Goal: Transaction & Acquisition: Purchase product/service

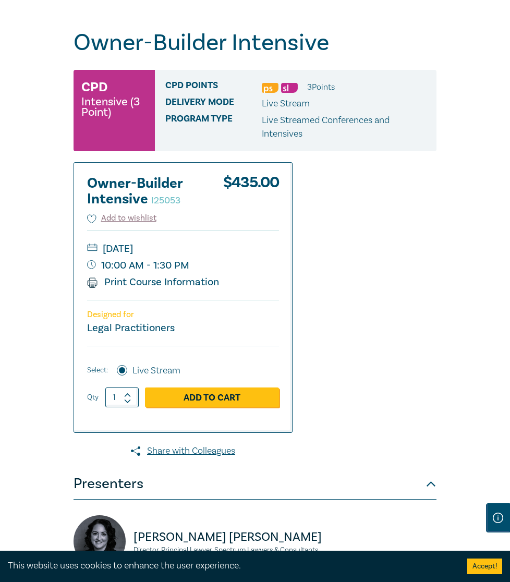
scroll to position [117, 0]
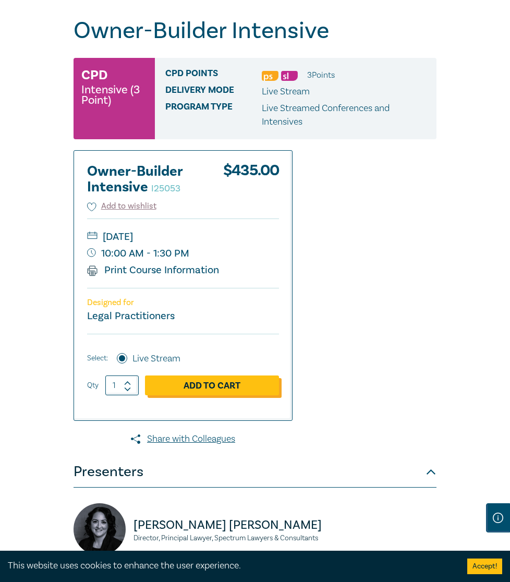
click at [227, 394] on link "Add to Cart" at bounding box center [212, 385] width 134 height 20
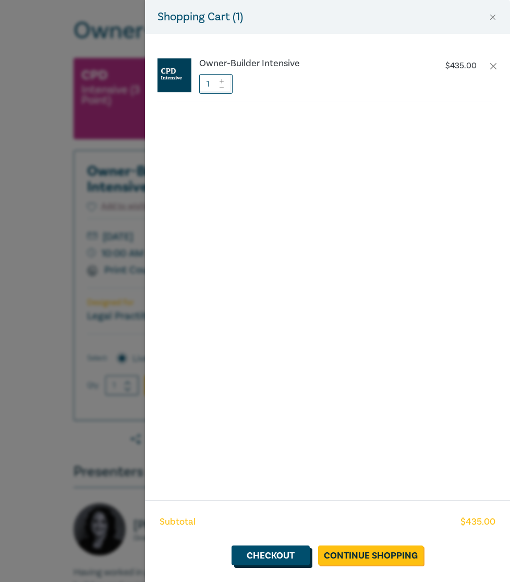
click at [294, 554] on link "Checkout" at bounding box center [270, 555] width 78 height 20
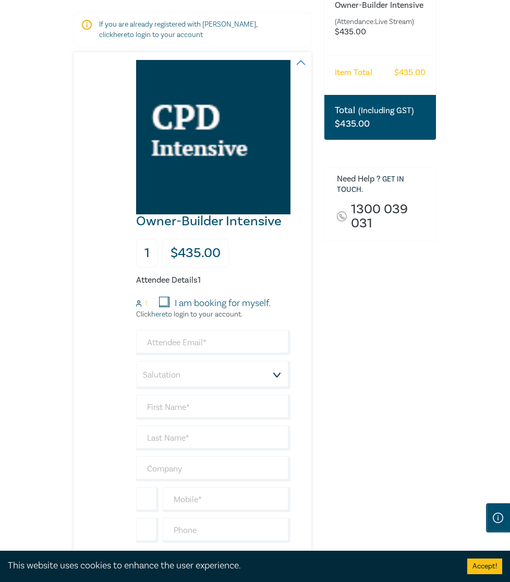
scroll to position [186, 0]
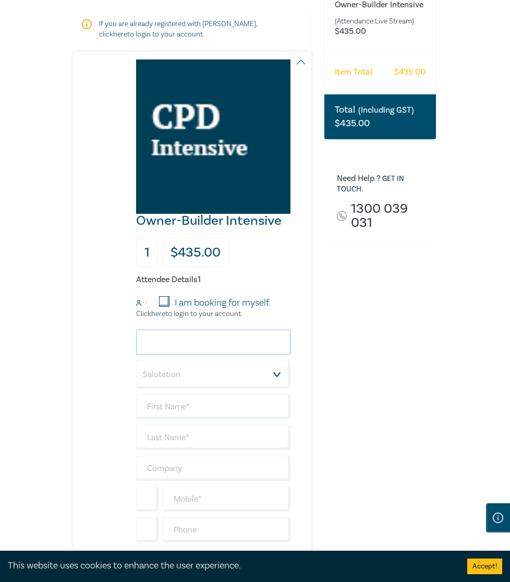
click at [247, 351] on input "email" at bounding box center [213, 341] width 154 height 25
type input "lcrikis@shiffco.com.au"
type input ";"
type input "Lisa"
type input "Crikis"
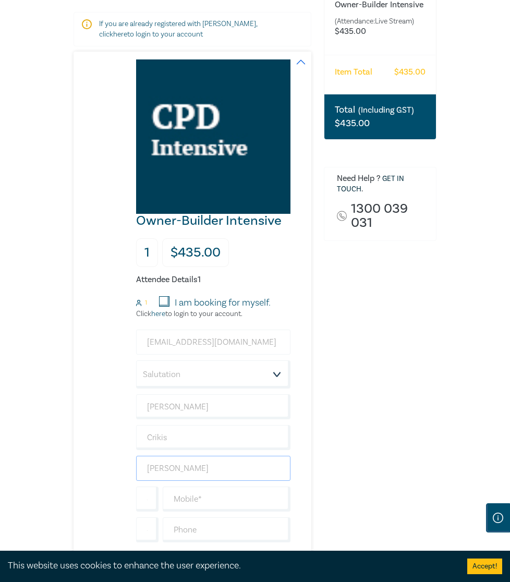
type input "Shiff & Company Lawyers"
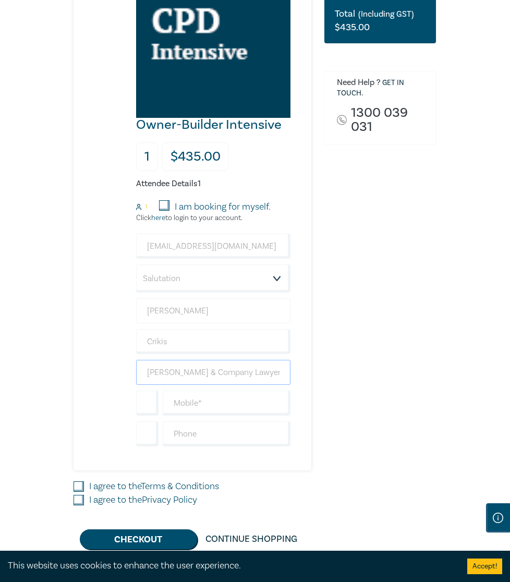
scroll to position [287, 0]
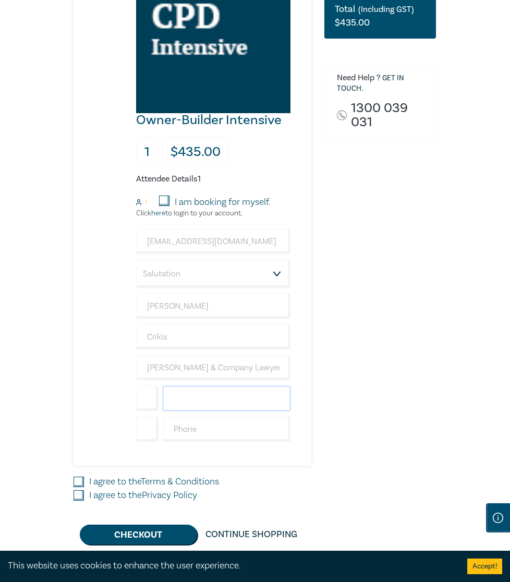
click at [190, 411] on input "text" at bounding box center [227, 398] width 128 height 25
type input "0386110400"
click at [83, 489] on div "I agree to the Terms & Conditions" at bounding box center [193, 482] width 238 height 14
click at [82, 500] on input "I agree to the Privacy Policy" at bounding box center [79, 495] width 10 height 10
checkbox input "true"
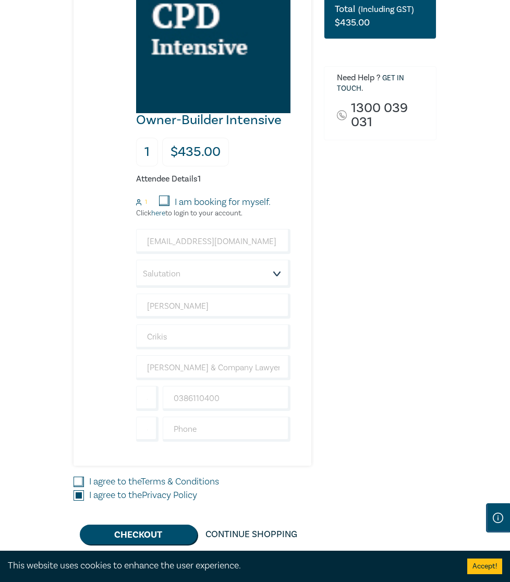
click at [82, 487] on input "I agree to the Terms & Conditions" at bounding box center [79, 482] width 10 height 10
checkbox input "true"
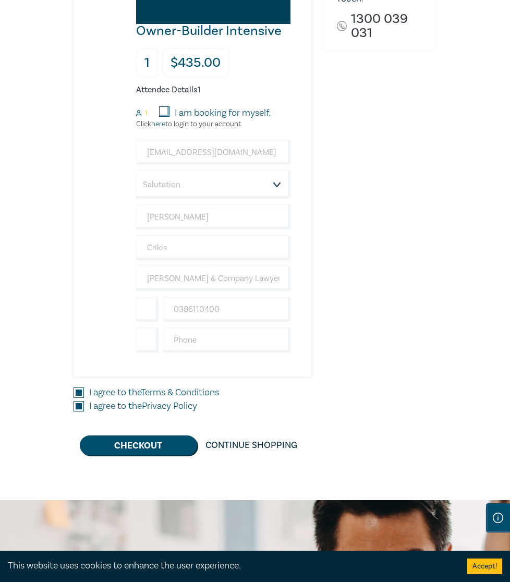
scroll to position [377, 0]
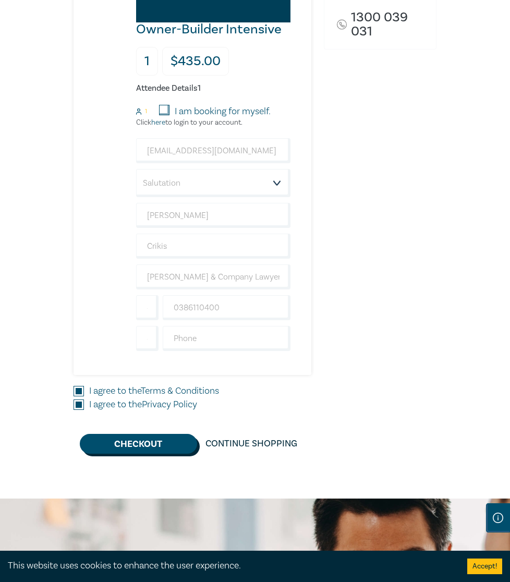
click at [171, 454] on button "Checkout" at bounding box center [138, 444] width 117 height 20
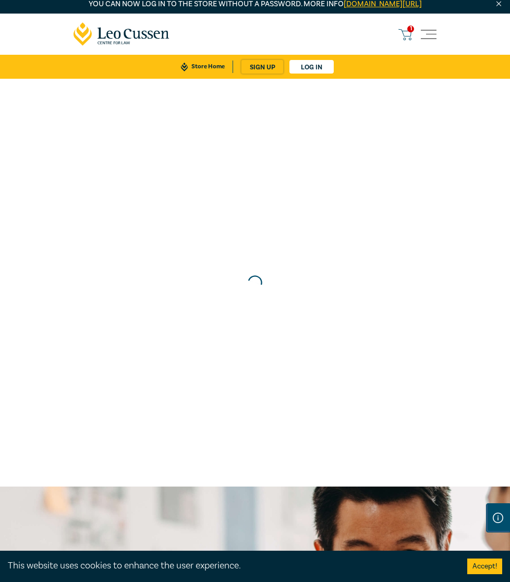
scroll to position [0, 0]
